Goal: Navigation & Orientation: Find specific page/section

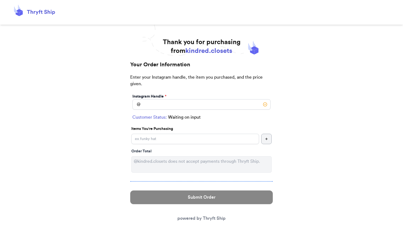
scroll to position [9, 0]
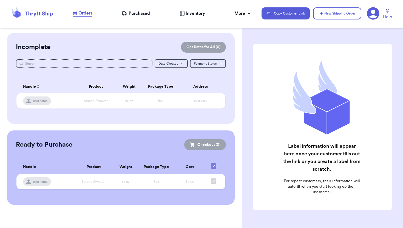
click at [372, 14] on icon at bounding box center [373, 13] width 12 height 12
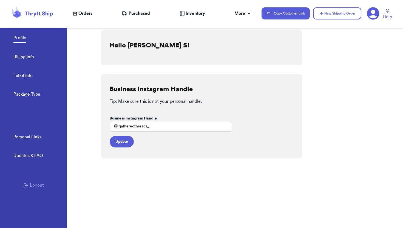
click at [372, 14] on icon at bounding box center [373, 13] width 12 height 12
click at [284, 14] on button "Copy Customer Link" at bounding box center [286, 13] width 48 height 12
